Goal: Navigation & Orientation: Find specific page/section

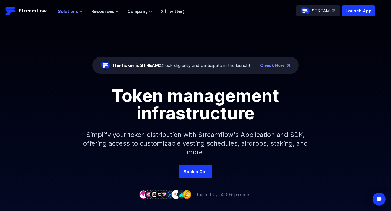
click at [67, 9] on span "Solutions" at bounding box center [68, 11] width 20 height 7
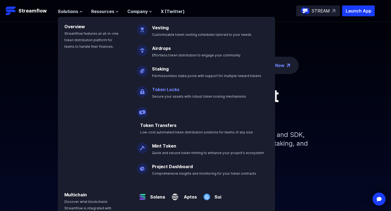
click at [156, 86] on p "Token Locks Secure your assets with robust token locking mechanisms" at bounding box center [203, 90] width 108 height 17
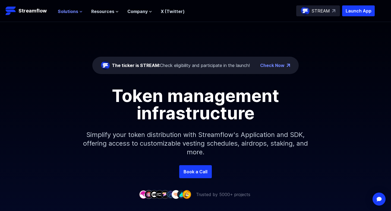
click at [67, 11] on span "Solutions" at bounding box center [68, 11] width 20 height 7
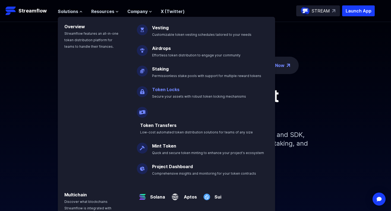
click at [173, 89] on link "Token Locks" at bounding box center [165, 89] width 27 height 5
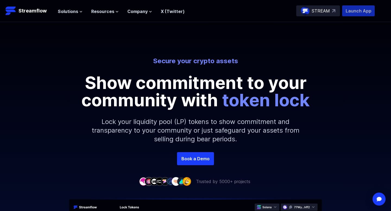
click at [357, 15] on p "Launch App" at bounding box center [358, 10] width 33 height 11
